Goal: Task Accomplishment & Management: Use online tool/utility

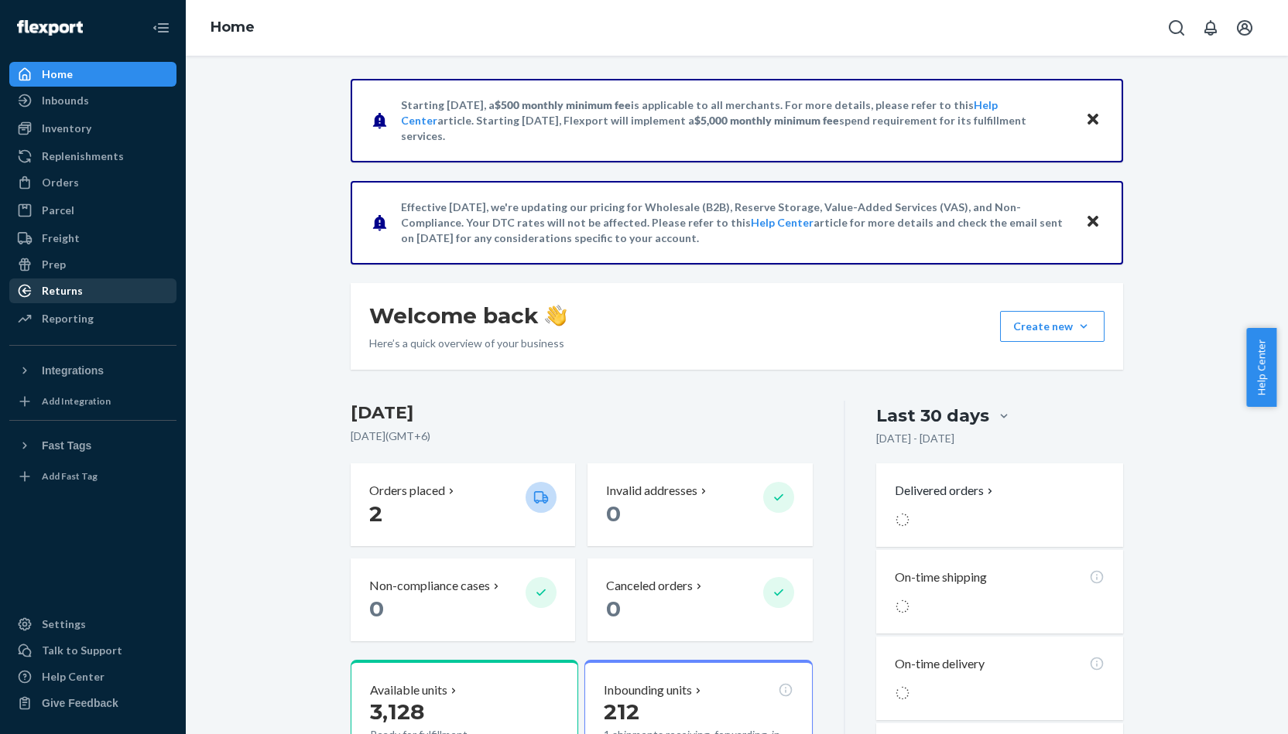
click at [98, 299] on div "Returns" at bounding box center [93, 291] width 164 height 22
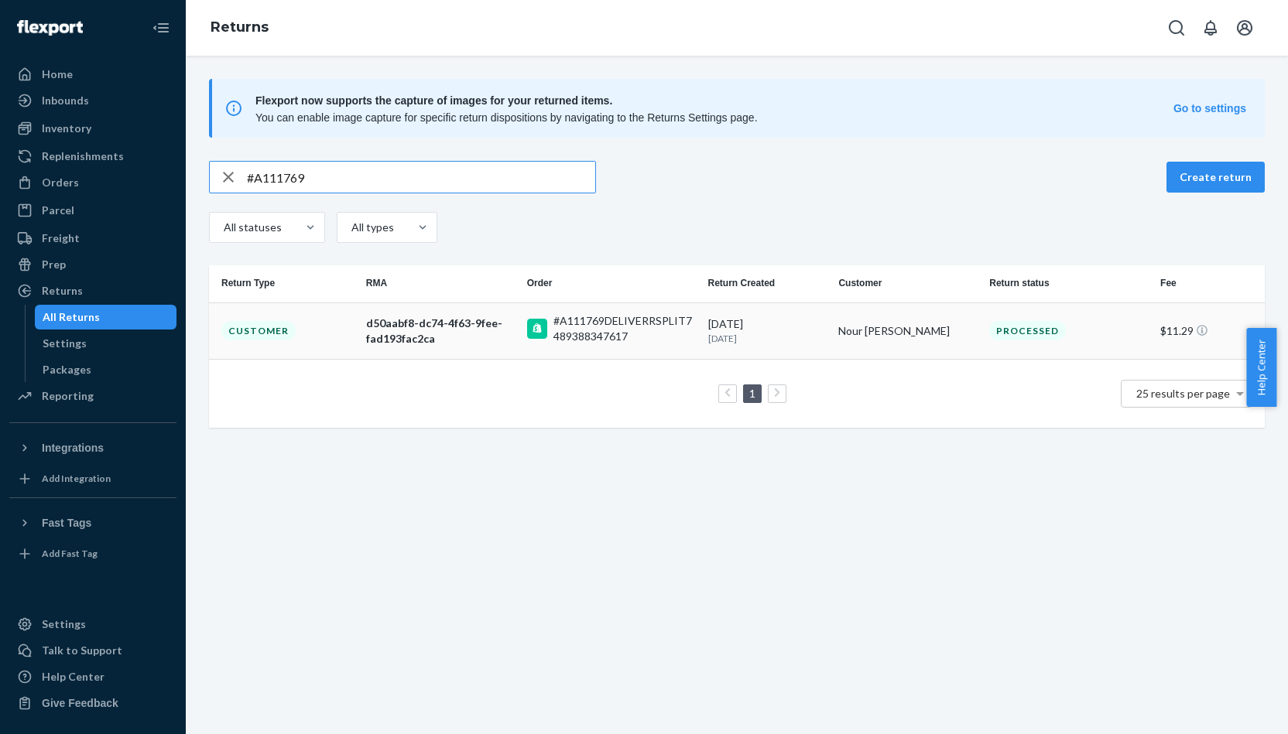
type input "#A111769"
click at [521, 354] on td "#A111769DELIVERRSPLIT7489388347617" at bounding box center [611, 331] width 181 height 56
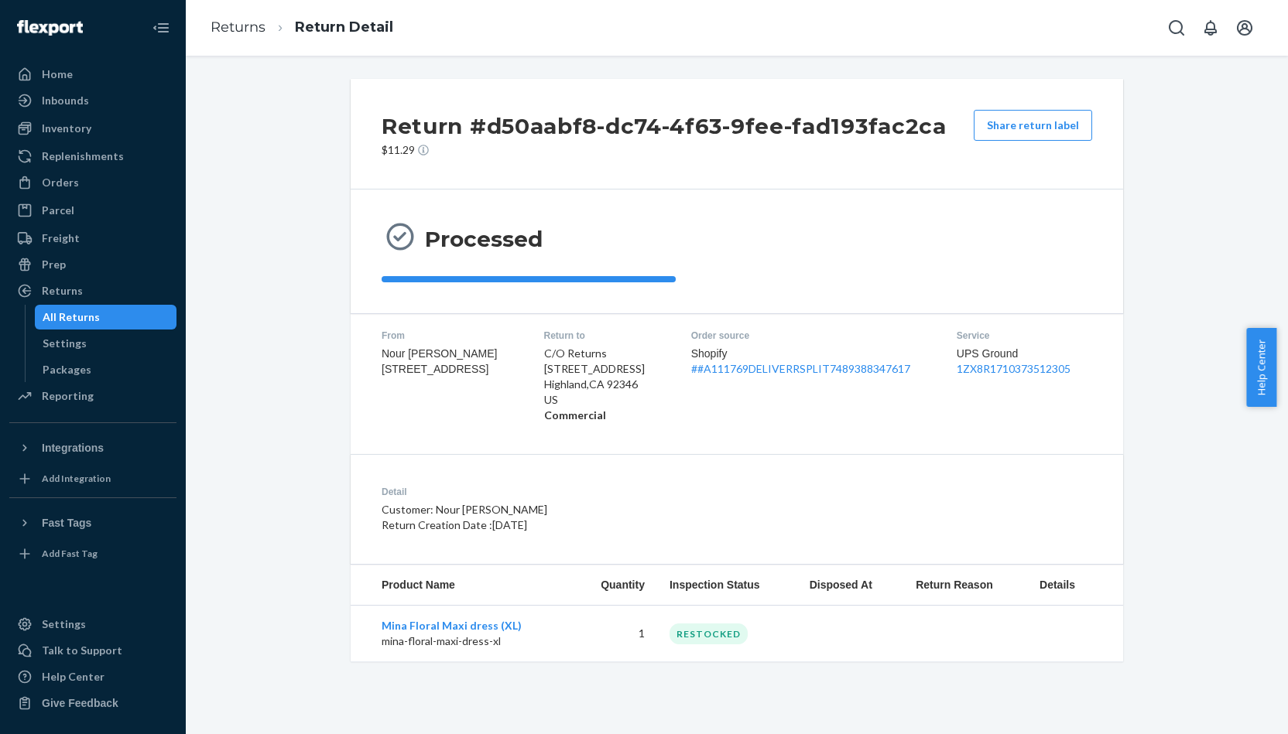
click at [250, 39] on ol "Returns Return Detail" at bounding box center [301, 27] width 207 height 45
click at [251, 35] on link "Returns" at bounding box center [238, 27] width 55 height 17
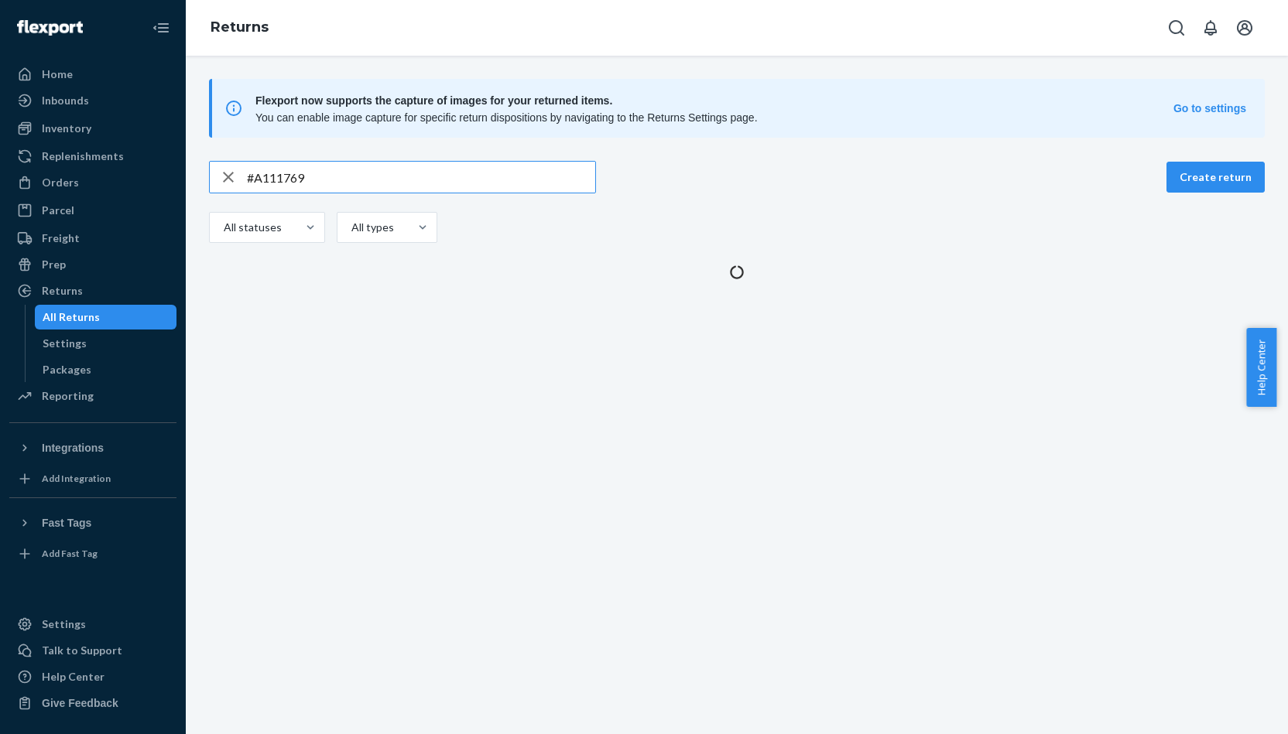
click at [390, 185] on input "#A111769" at bounding box center [421, 177] width 348 height 31
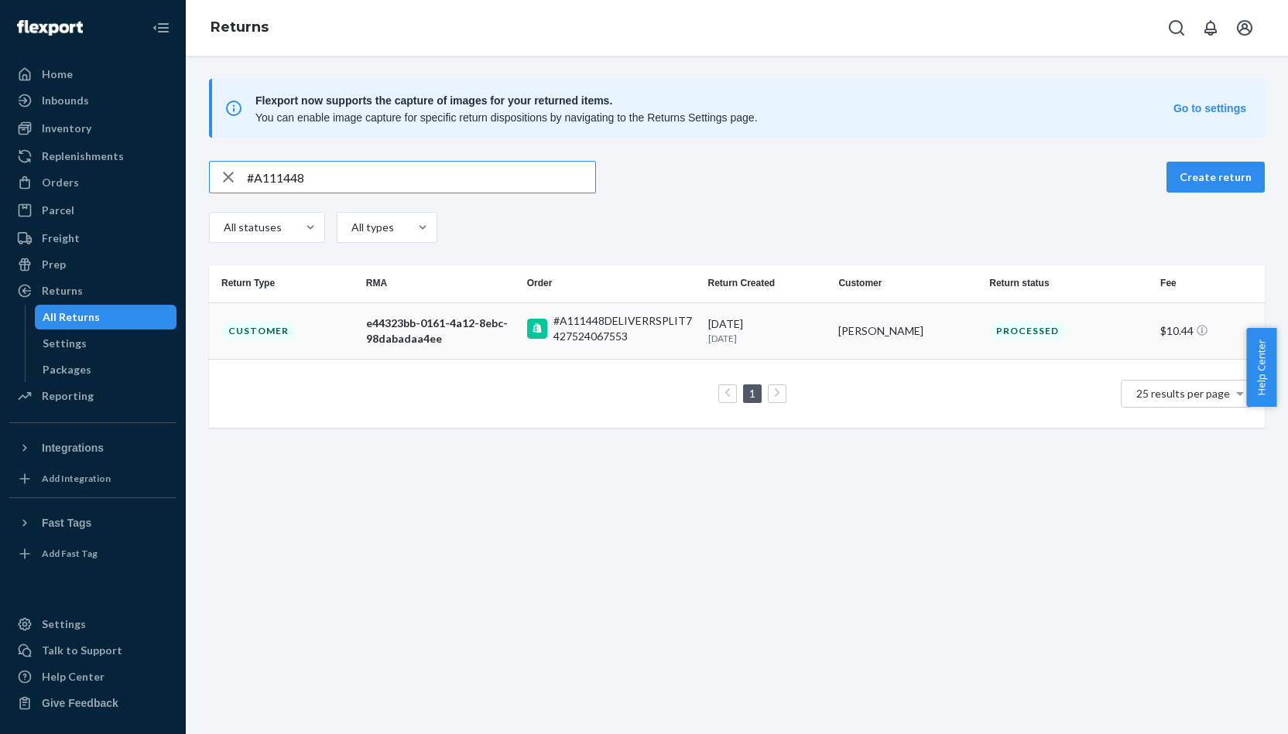
type input "#A111448"
click at [460, 337] on div "e44323bb-0161-4a12-8ebc-98dabadaa4ee" at bounding box center [440, 331] width 149 height 31
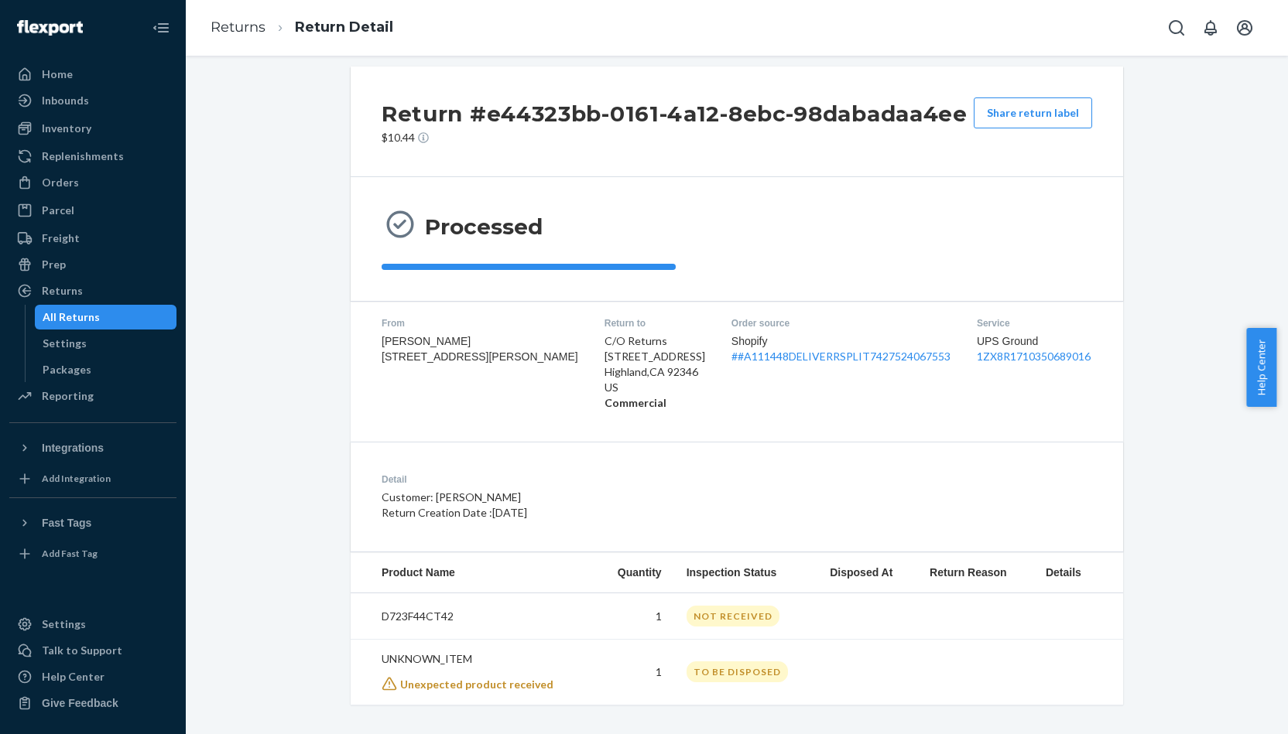
scroll to position [19, 0]
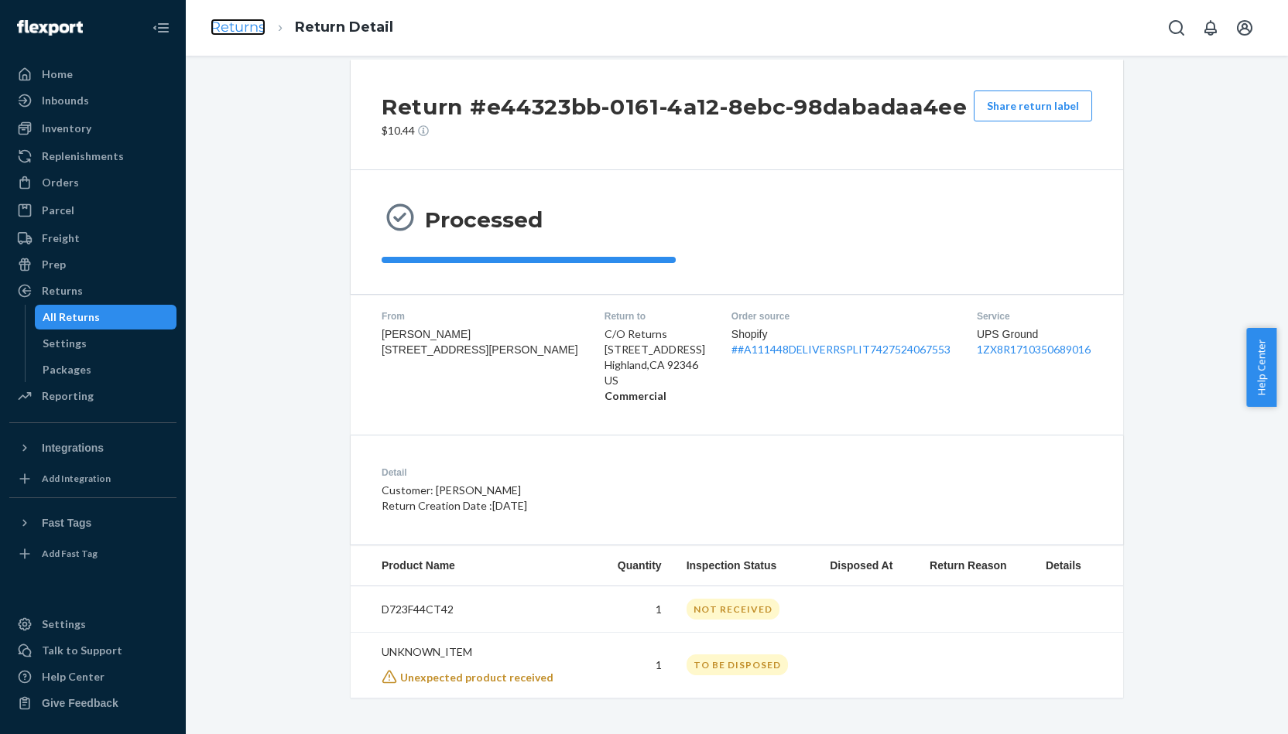
click at [255, 22] on link "Returns" at bounding box center [238, 27] width 55 height 17
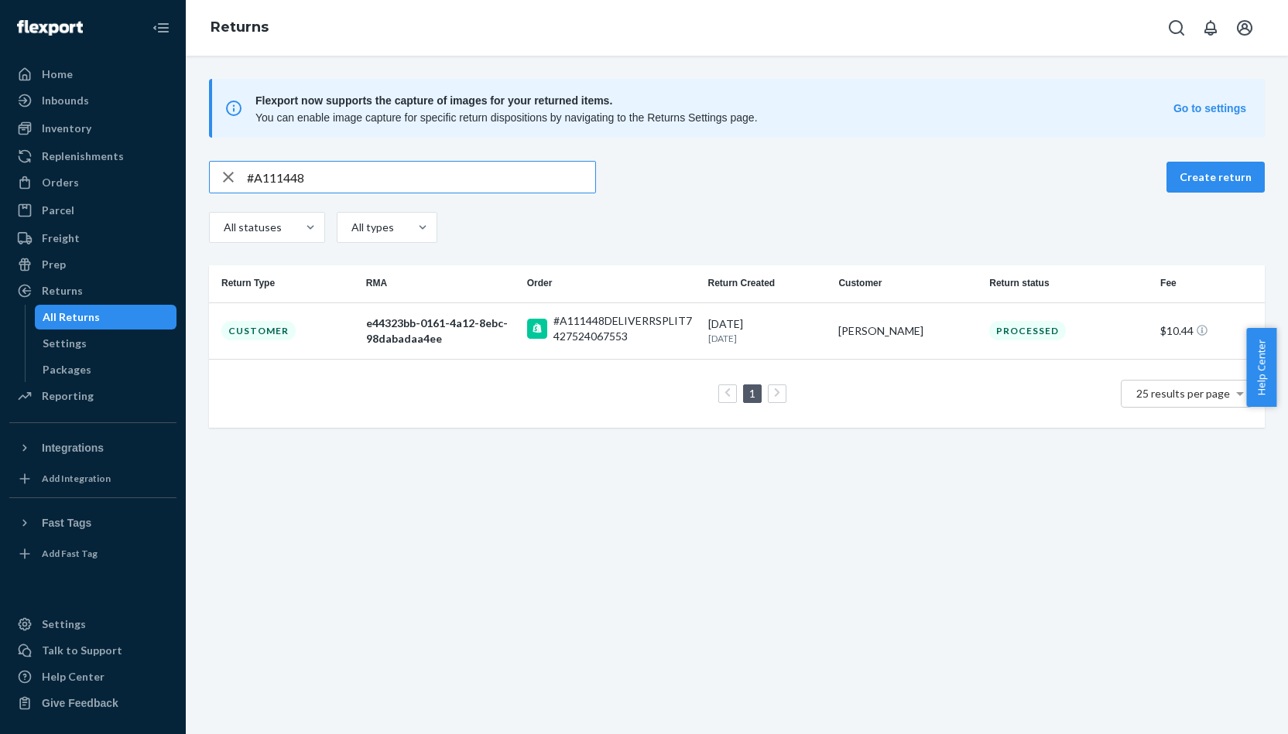
click at [447, 169] on input "#A111448" at bounding box center [421, 177] width 348 height 31
paste input "793"
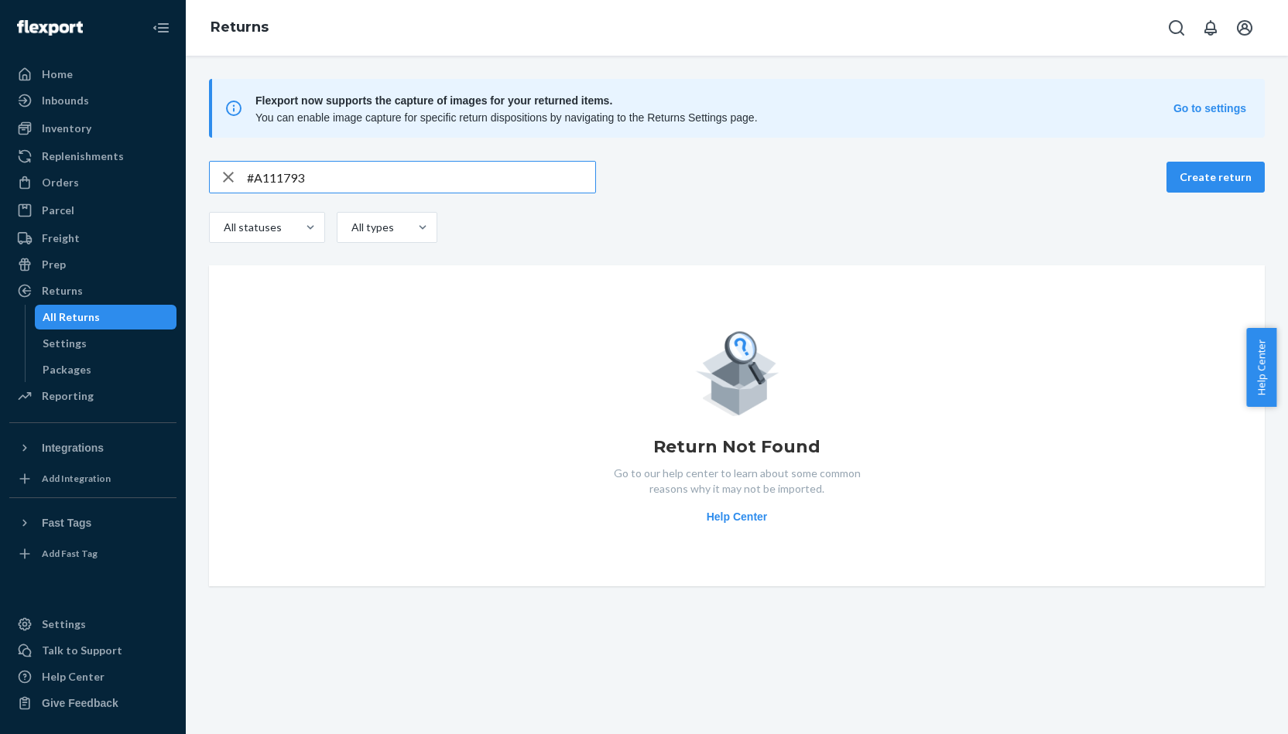
click at [466, 173] on input "#A111793" at bounding box center [421, 177] width 348 height 31
paste input "[PERSON_NAME]"
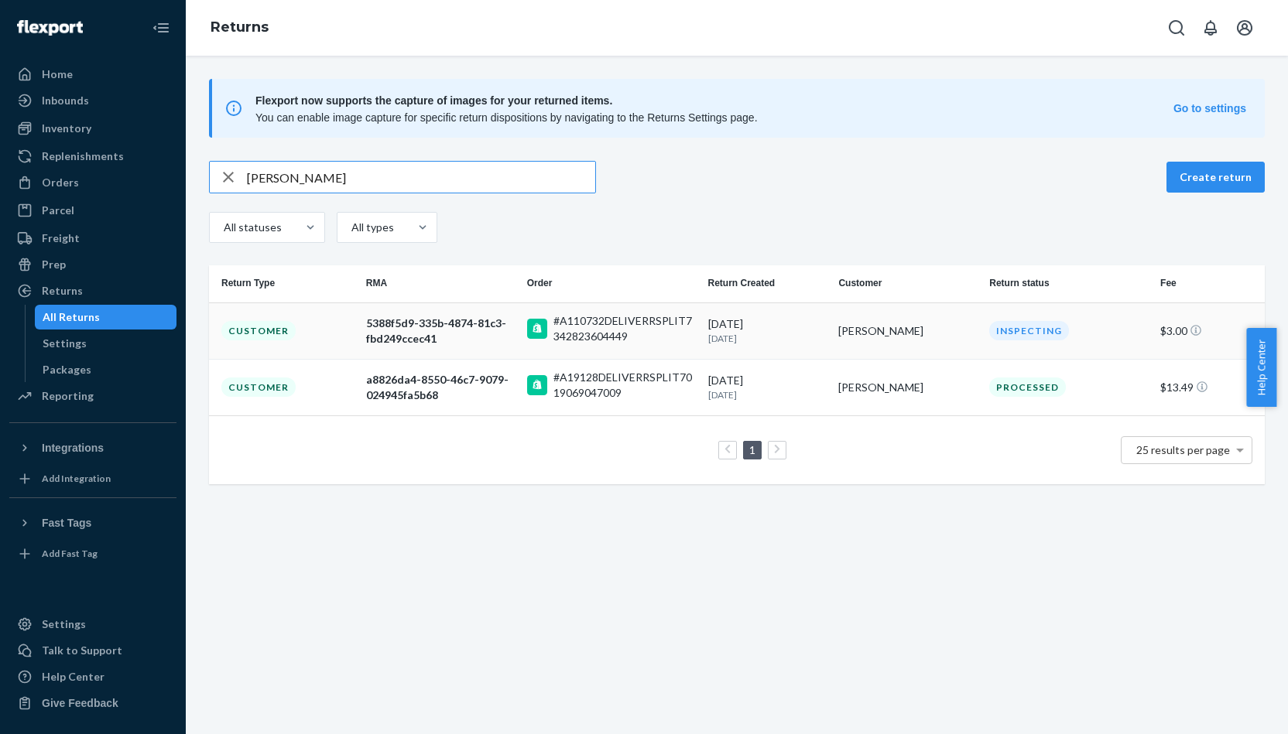
type input "[PERSON_NAME]"
click at [413, 330] on div "5388f5d9-335b-4874-81c3-fbd249ccec41" at bounding box center [440, 331] width 149 height 31
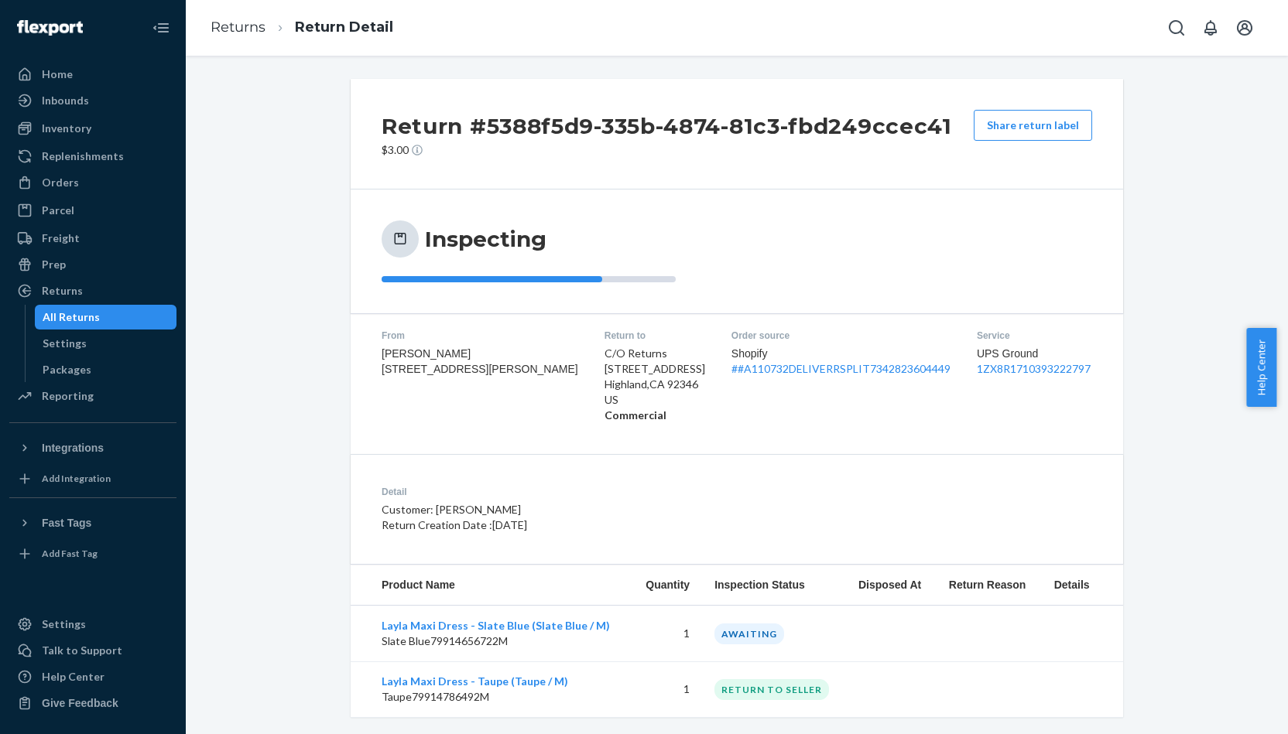
scroll to position [20, 0]
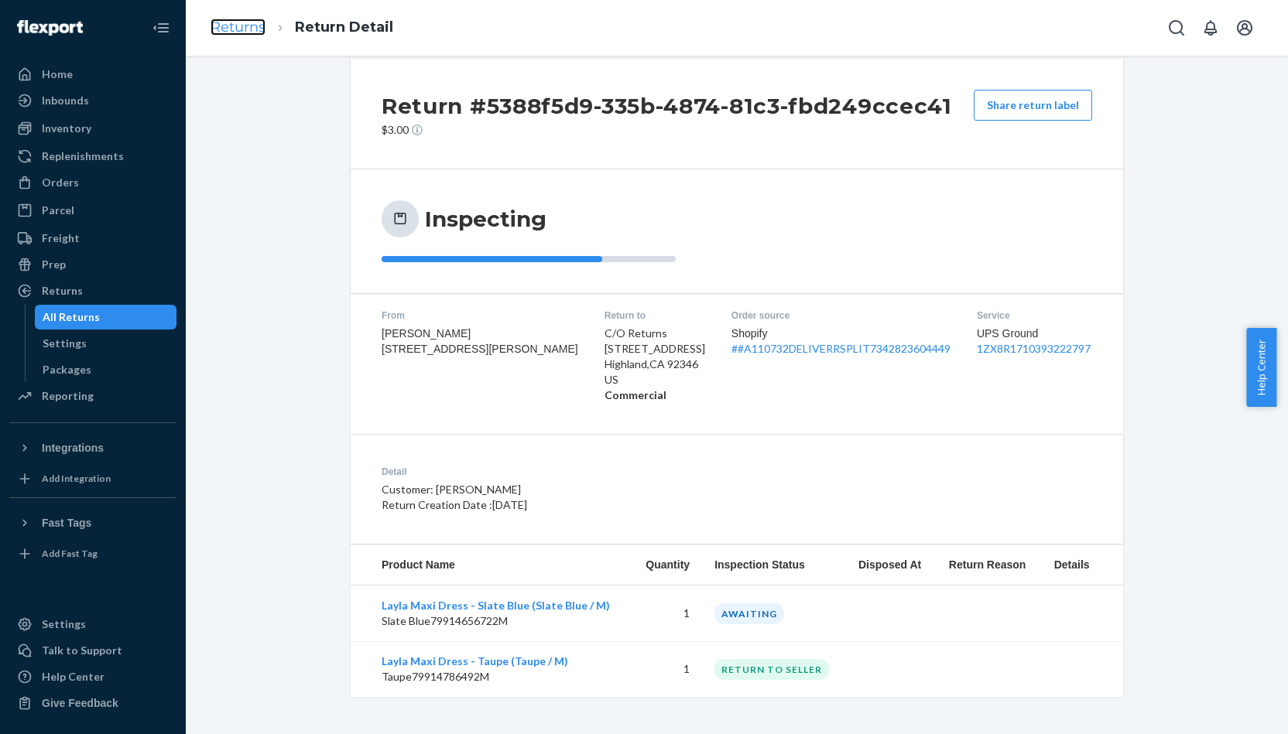
click at [249, 27] on link "Returns" at bounding box center [238, 27] width 55 height 17
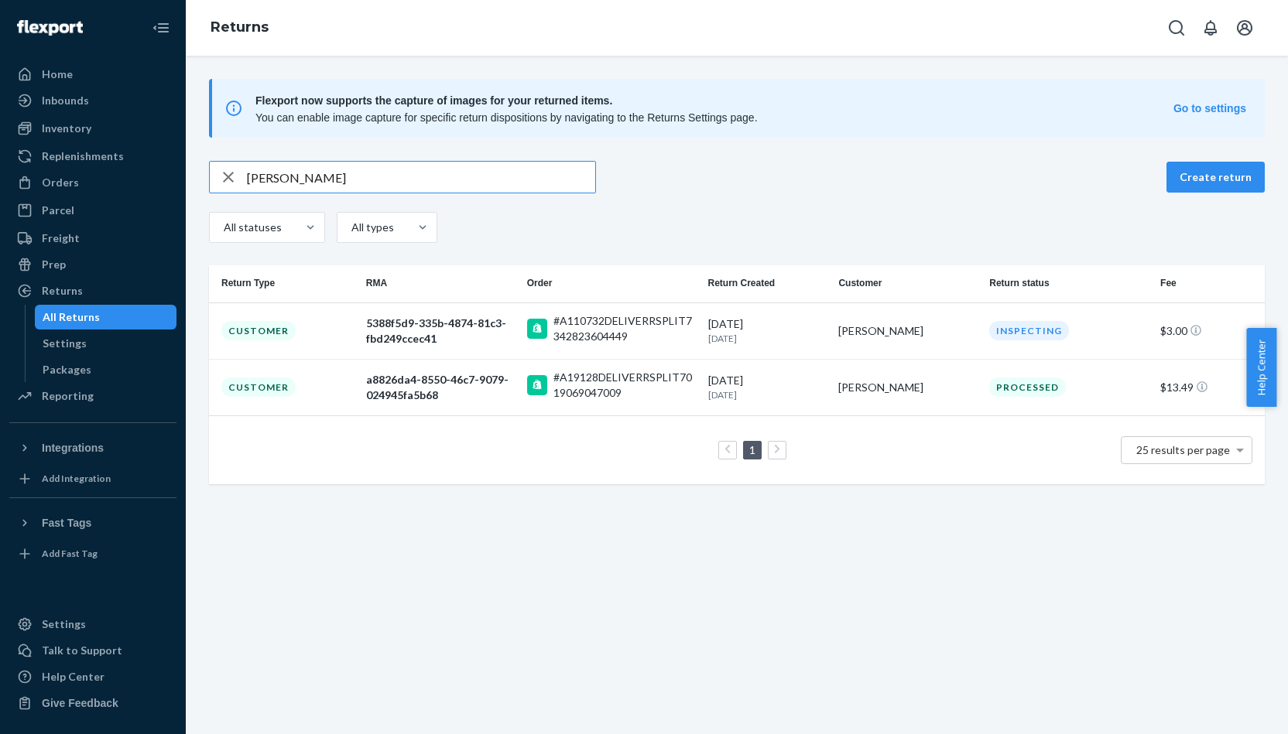
click at [419, 169] on input "[PERSON_NAME]" at bounding box center [421, 177] width 348 height 31
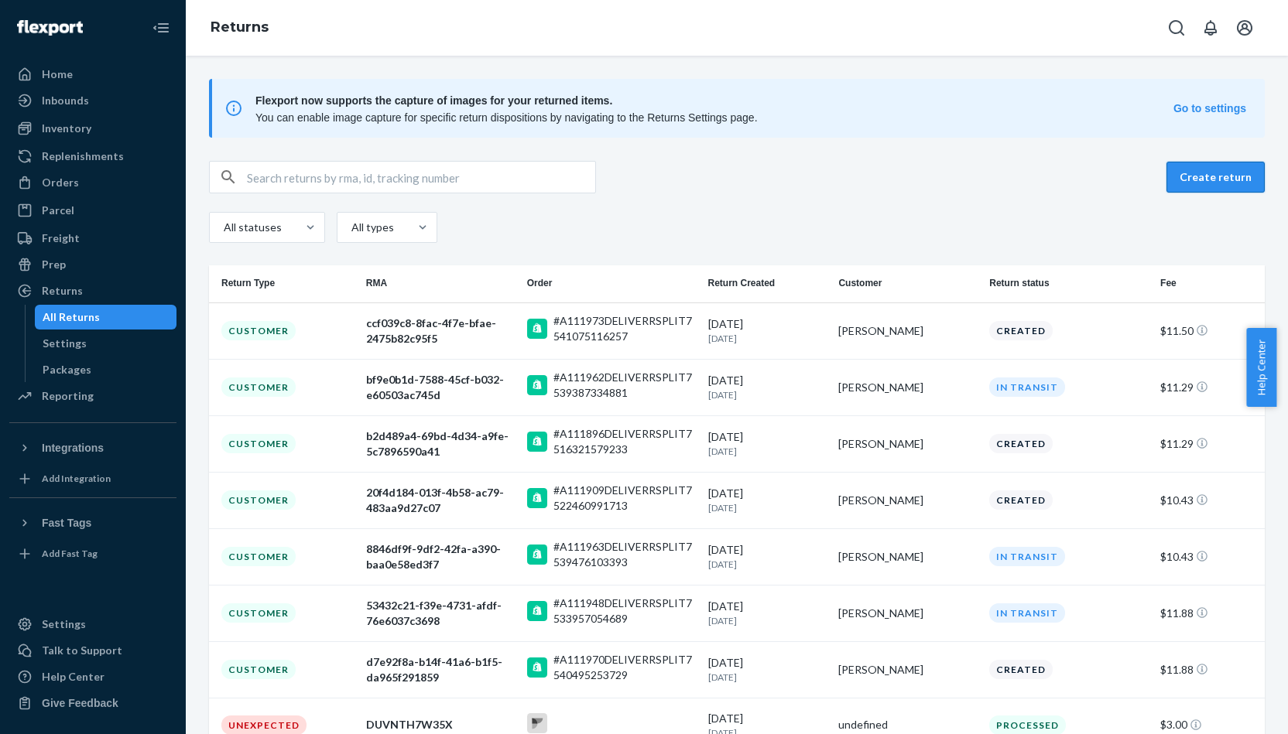
click at [1189, 180] on button "Create return" at bounding box center [1215, 177] width 98 height 31
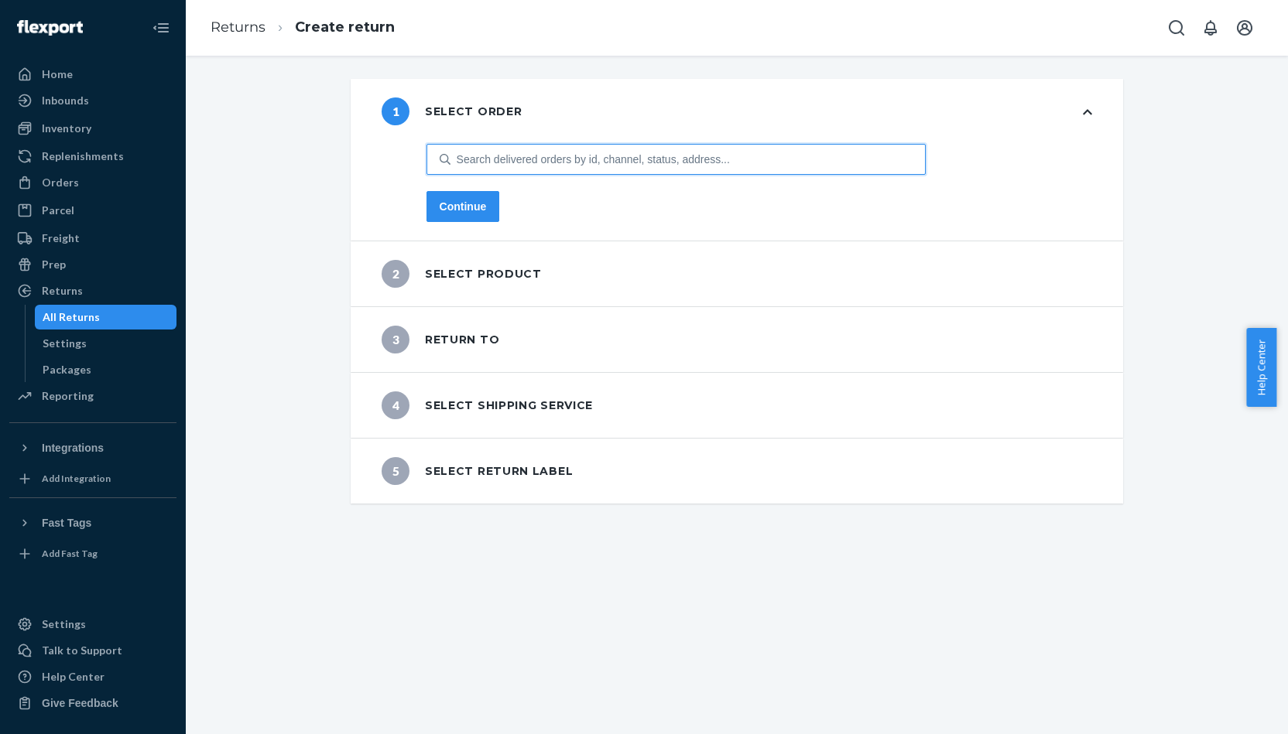
click at [601, 161] on div "Search delivered orders by id, channel, status, address..." at bounding box center [593, 159] width 273 height 15
click at [458, 161] on input "0 results available. Use Up and Down to choose options, press Enter to select t…" at bounding box center [458, 159] width 2 height 15
paste input "#A111901"
type input "#A111901"
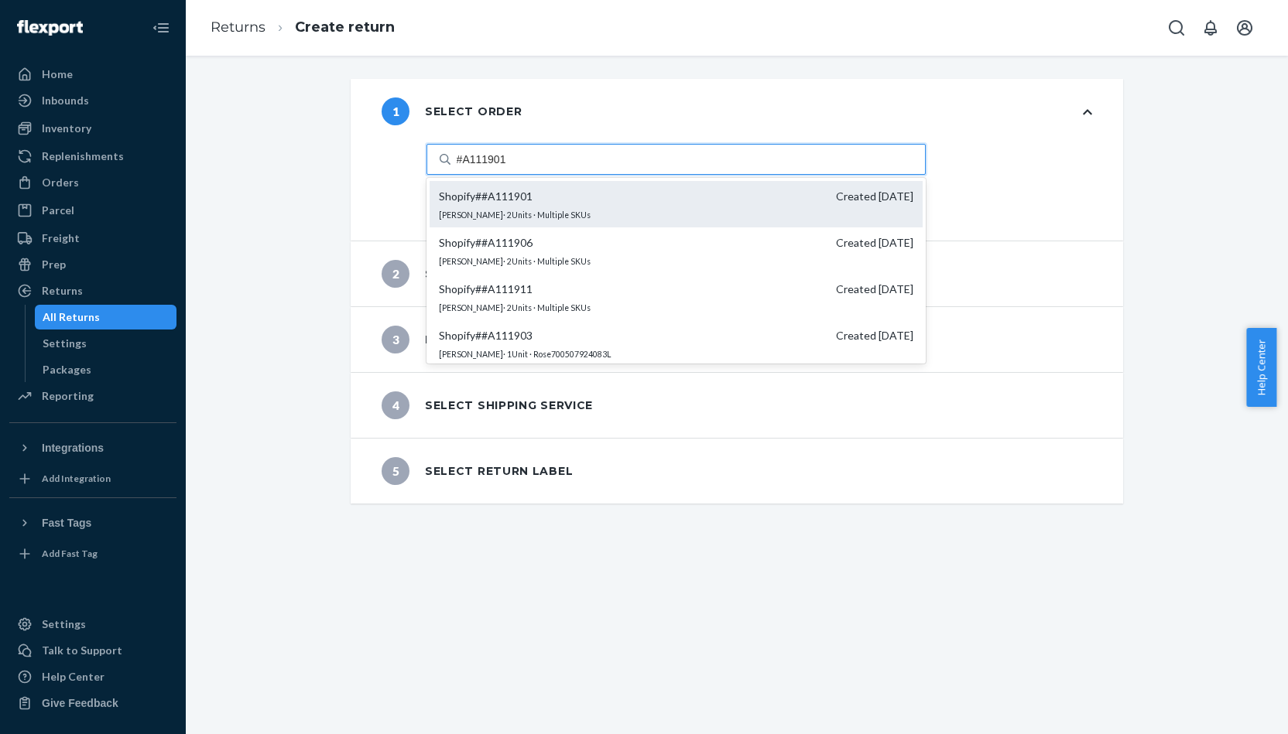
click at [572, 209] on div "Shopify # #A111901 Created [DATE] [PERSON_NAME] · 2 Units · Multiple SKUs" at bounding box center [676, 204] width 493 height 46
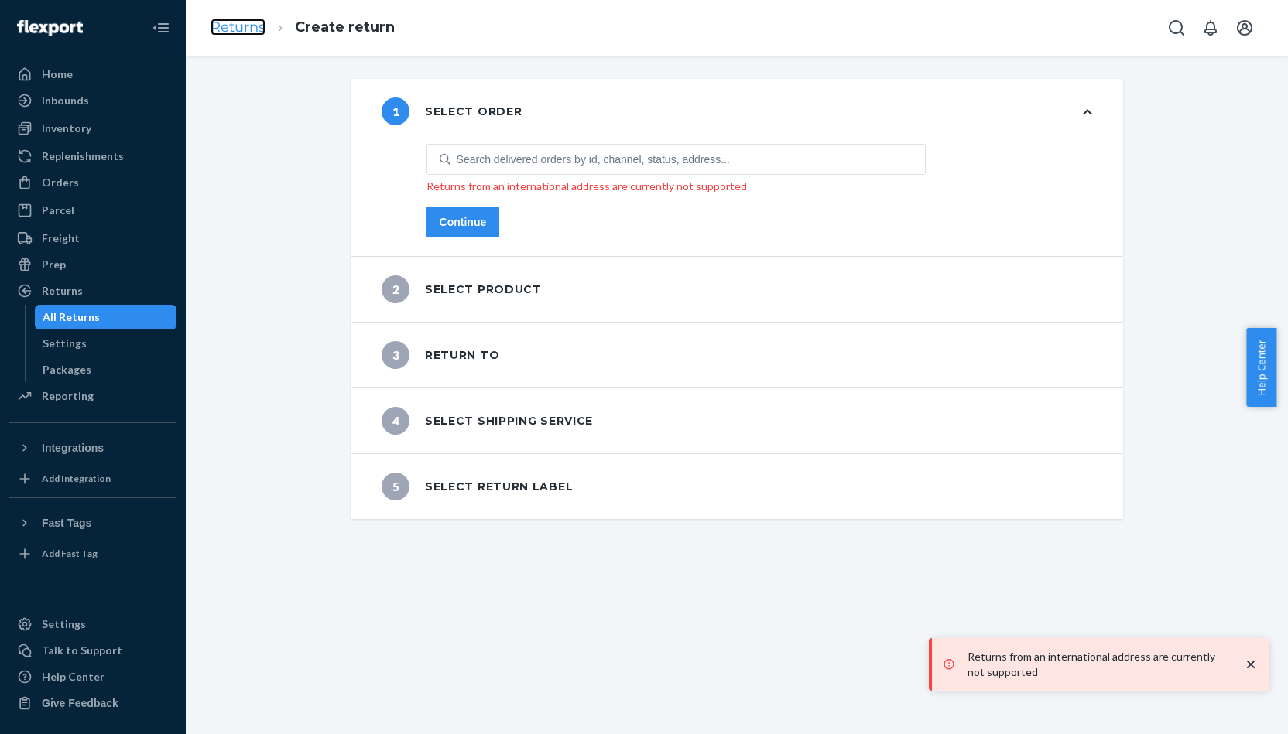
click at [260, 26] on link "Returns" at bounding box center [238, 27] width 55 height 17
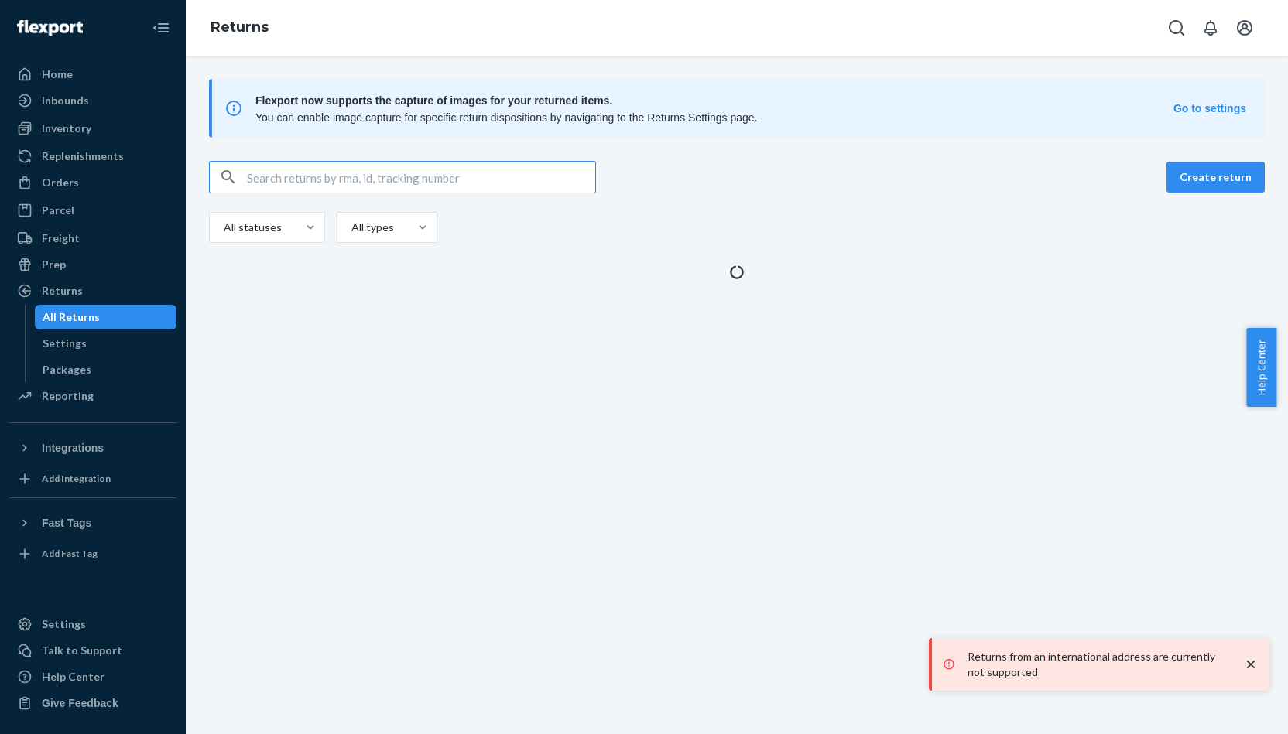
click at [399, 187] on input "text" at bounding box center [421, 177] width 348 height 31
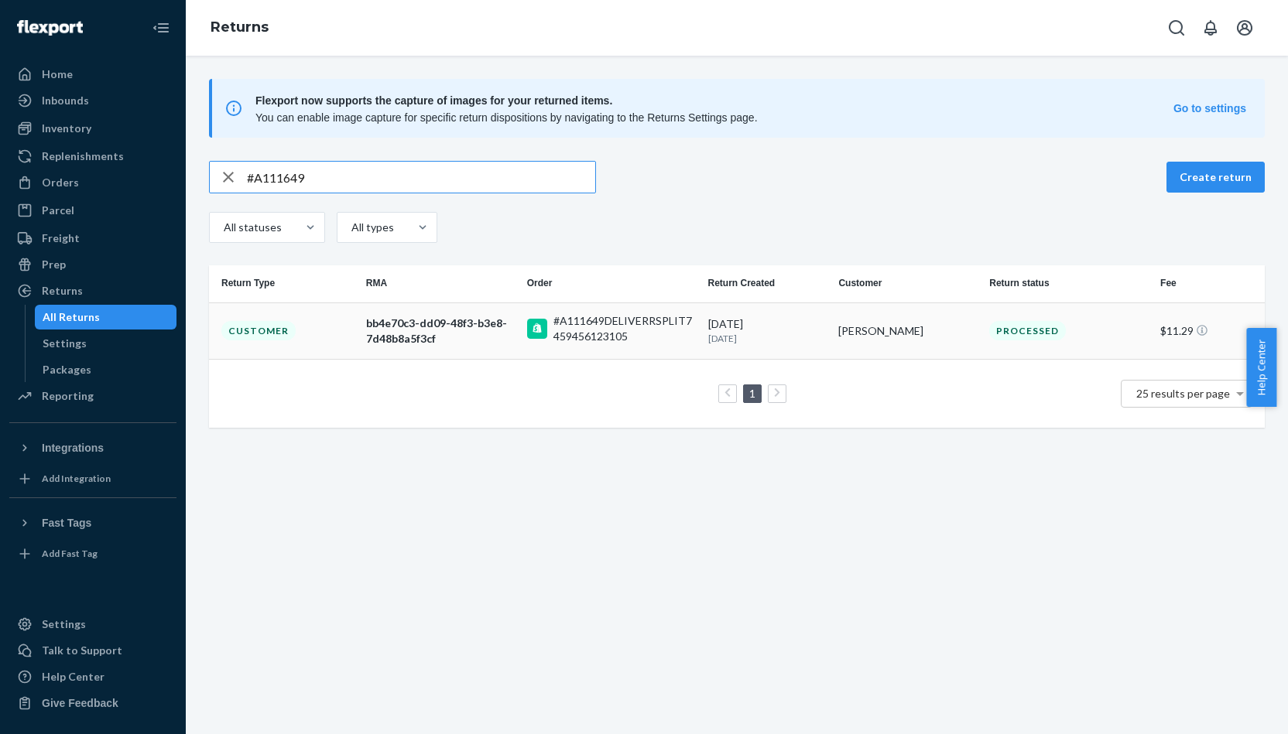
type input "#A111649"
click at [521, 329] on td "#A111649DELIVERRSPLIT7459456123105" at bounding box center [611, 331] width 181 height 56
